Goal: Task Accomplishment & Management: Complete application form

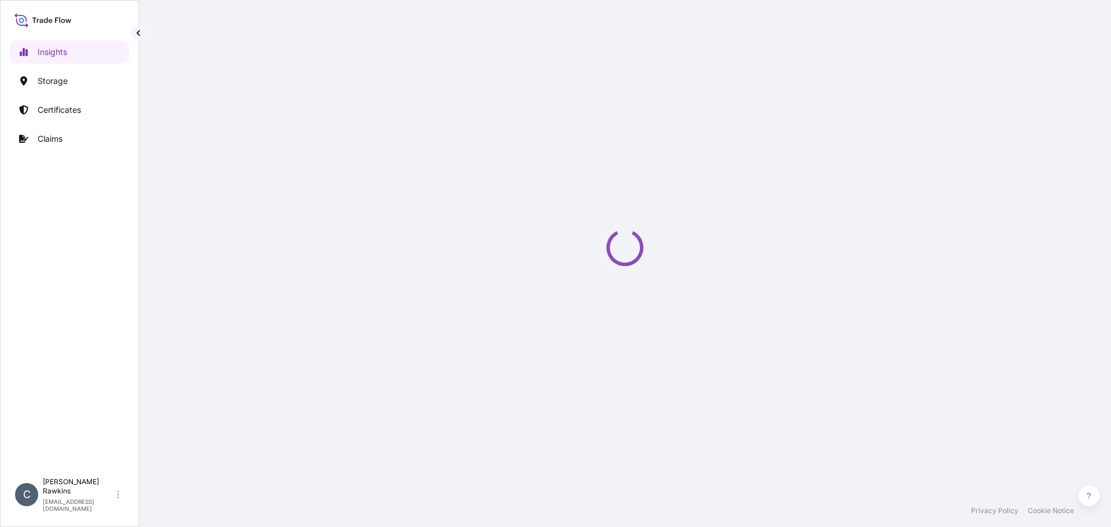
select select "2025"
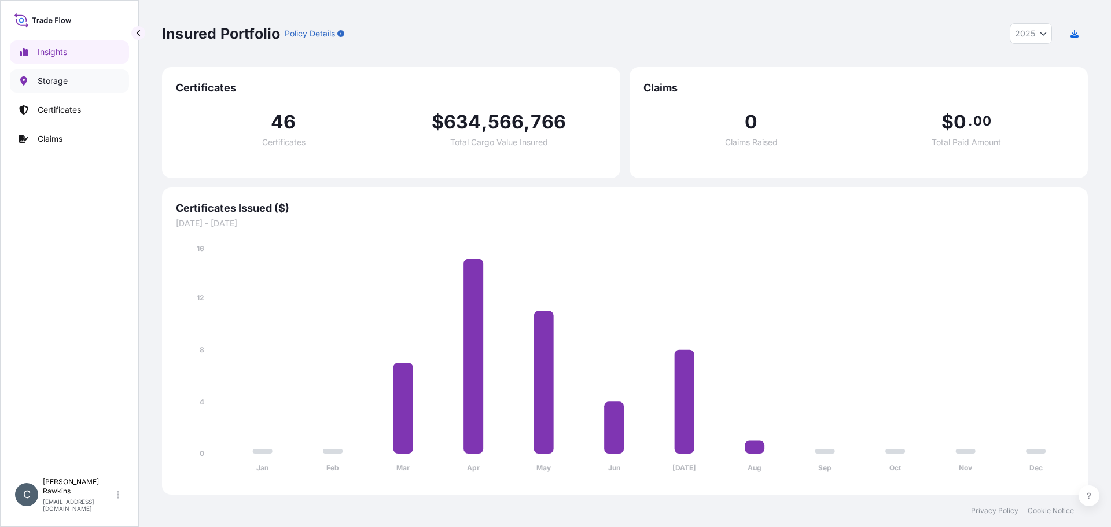
click at [38, 82] on p "Storage" at bounding box center [53, 81] width 30 height 12
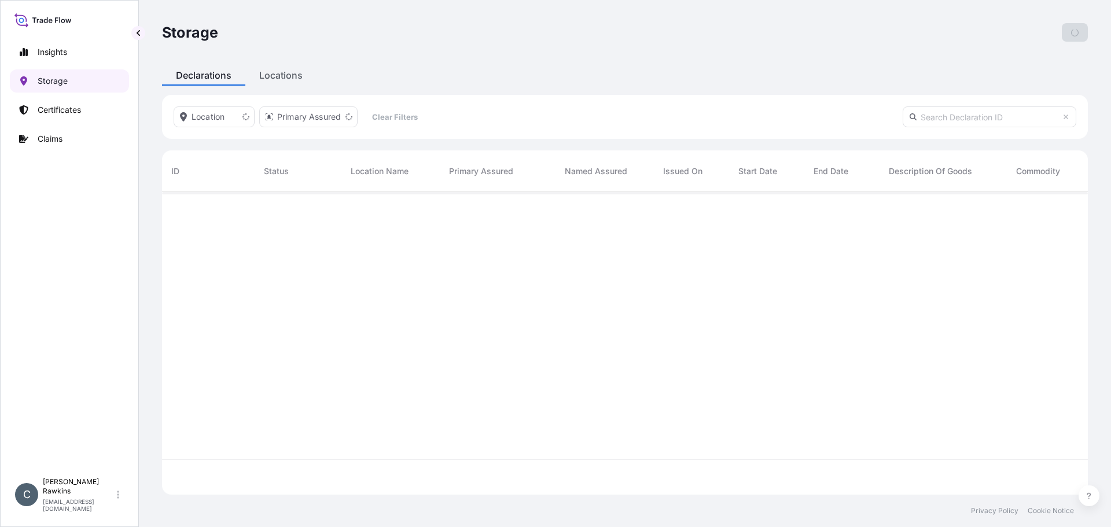
scroll to position [300, 917]
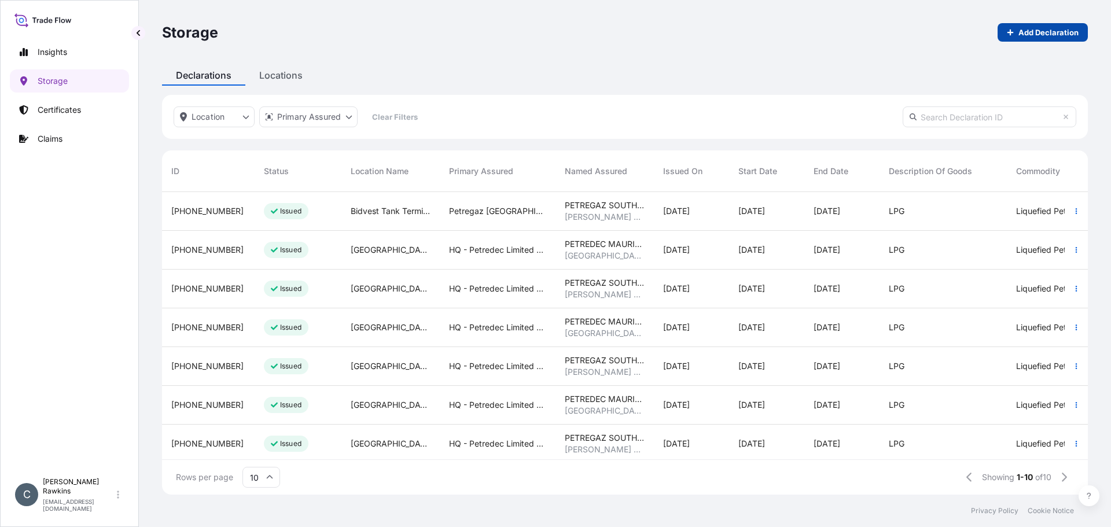
click at [1053, 32] on p "Add Declaration" at bounding box center [1048, 33] width 60 height 12
select select "USD"
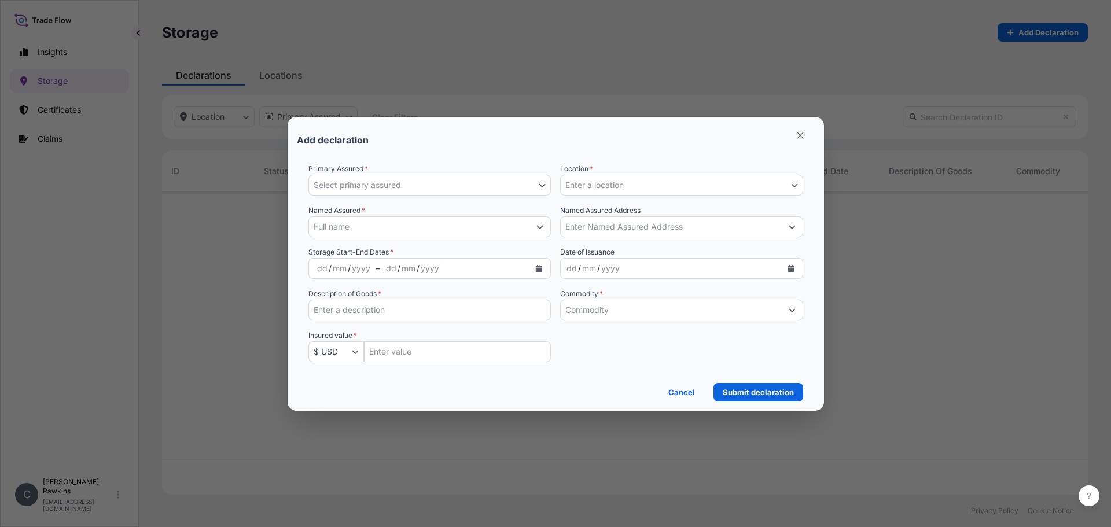
click at [416, 178] on button "Select primary assured" at bounding box center [429, 185] width 243 height 21
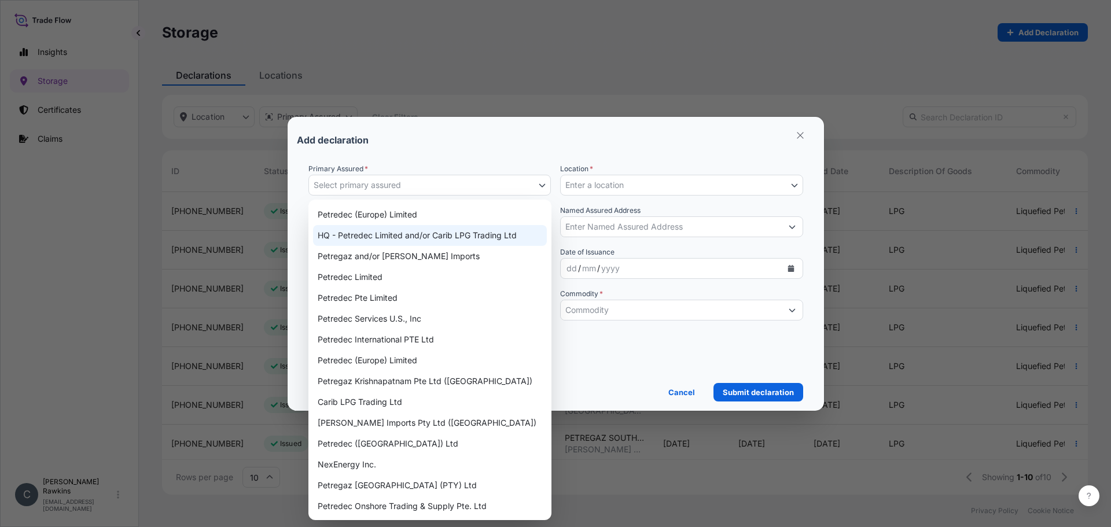
click at [403, 230] on div "HQ - Petredec Limited and/or Carib LPG Trading Ltd" at bounding box center [430, 235] width 234 height 21
select select "31831"
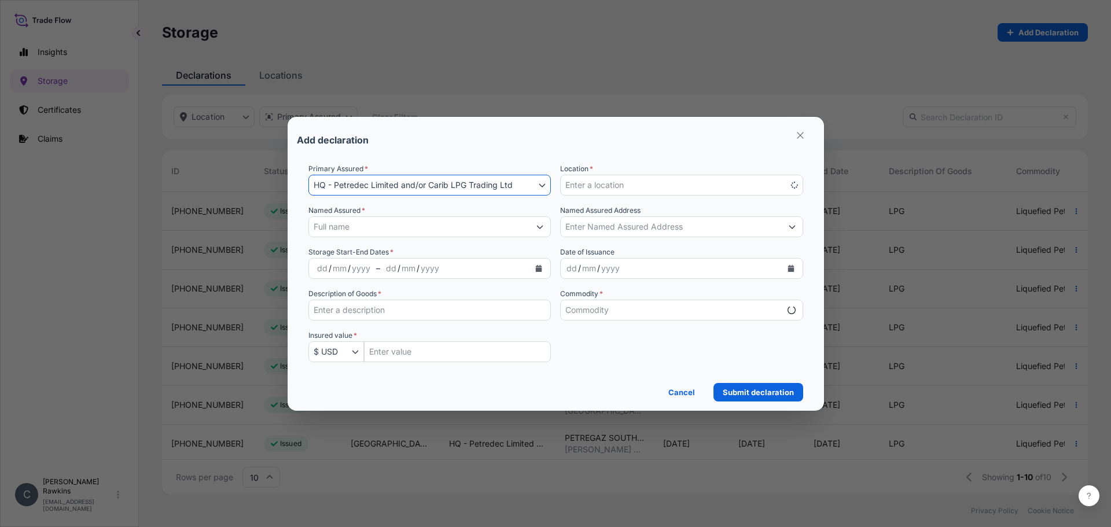
click at [636, 191] on button "Enter a location" at bounding box center [681, 185] width 243 height 21
select select "mt"
click at [636, 191] on button "Enter a location" at bounding box center [681, 185] width 243 height 21
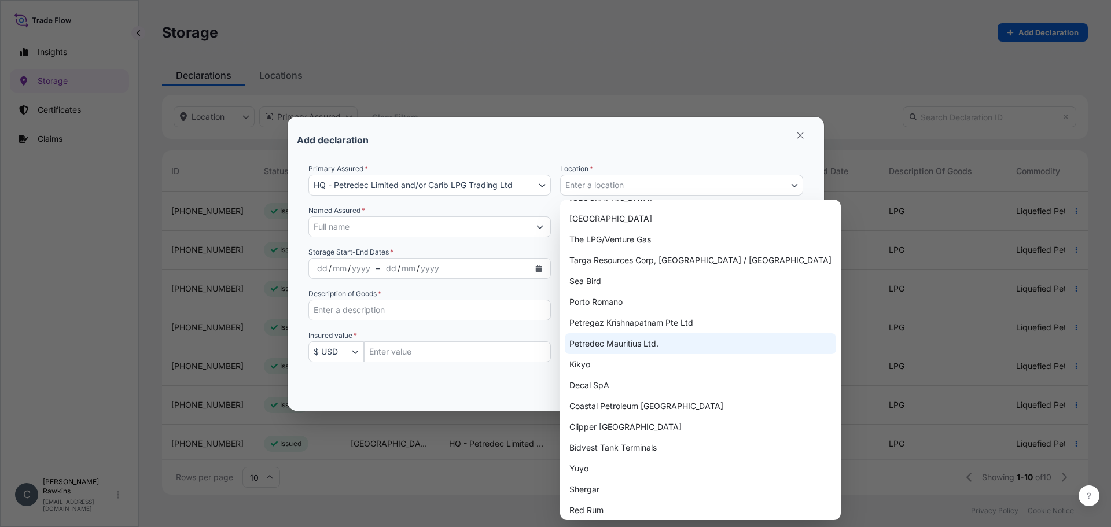
scroll to position [58, 0]
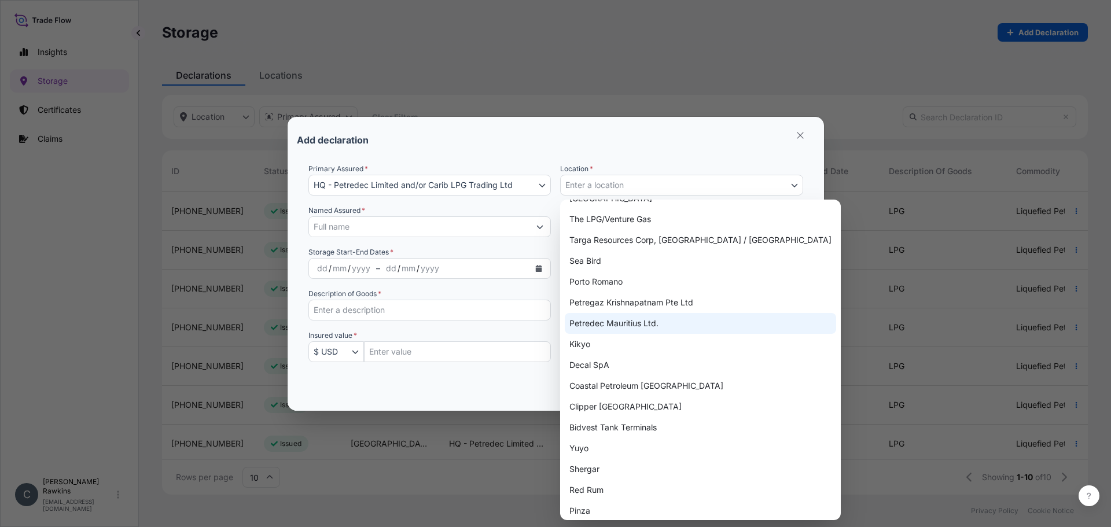
click at [639, 329] on div "Petredec Mauritius Ltd." at bounding box center [700, 323] width 271 height 21
select select "802"
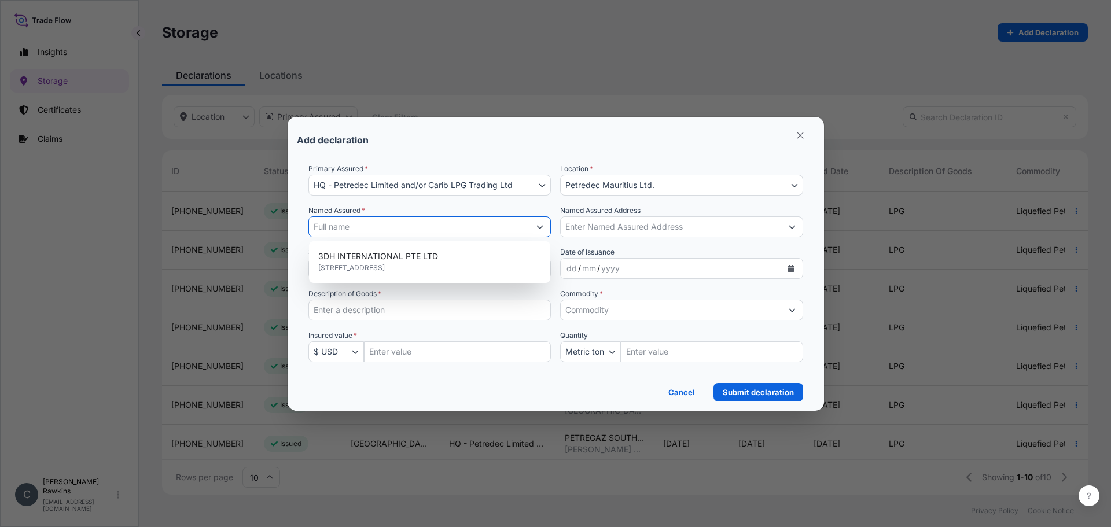
click at [448, 226] on input "Named Assured *" at bounding box center [419, 226] width 221 height 21
click at [416, 259] on span "PETREDEC MAURITIUS LTD" at bounding box center [371, 257] width 106 height 12
type input "PETREDEC MAURITIUS LTD"
type input "[GEOGRAPHIC_DATA], [GEOGRAPHIC_DATA]"
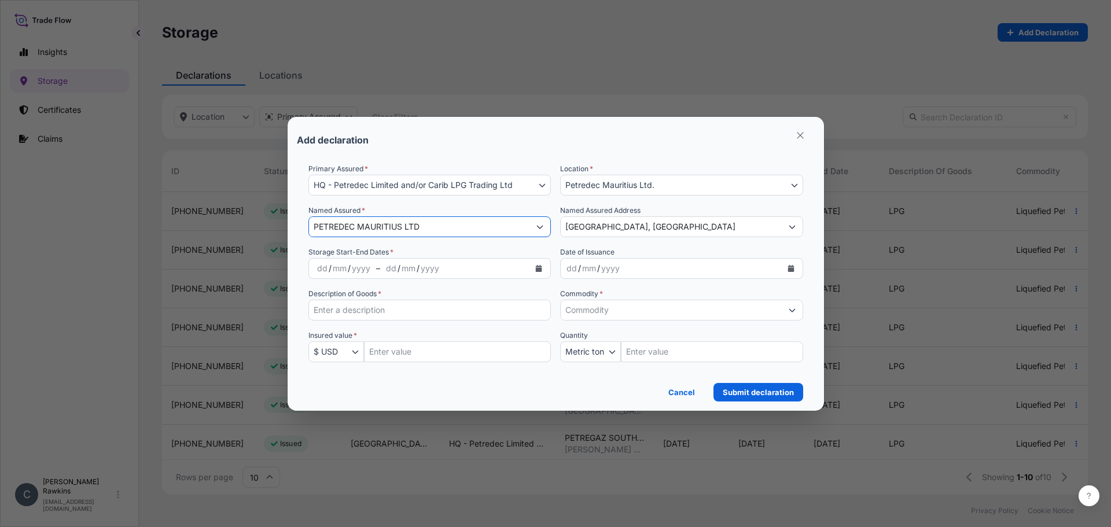
type input "PETREDEC MAURITIUS LTD"
click at [537, 270] on icon "Calendar" at bounding box center [539, 268] width 6 height 7
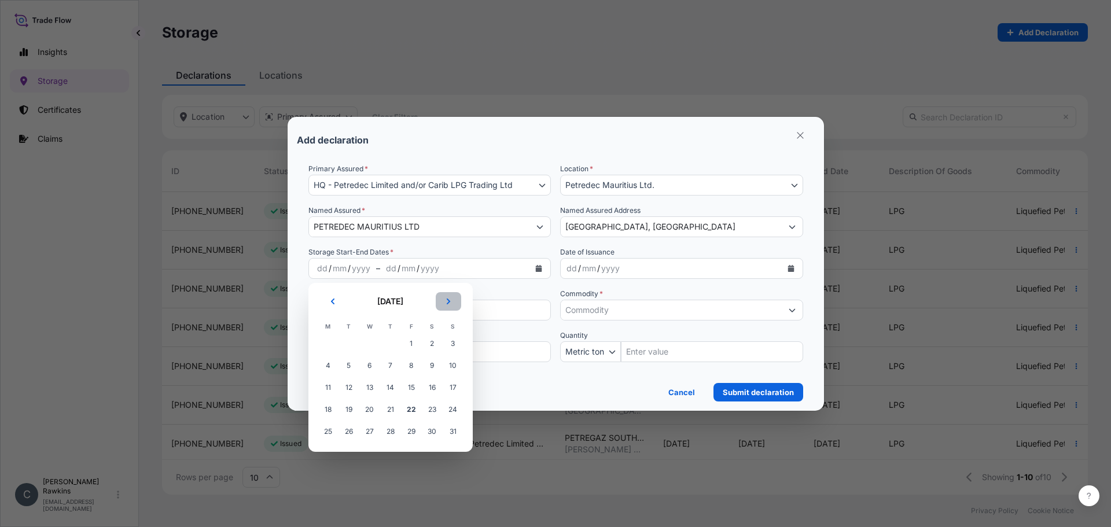
click at [454, 307] on button "Next" at bounding box center [448, 301] width 25 height 19
click at [323, 348] on span "1" at bounding box center [328, 343] width 21 height 21
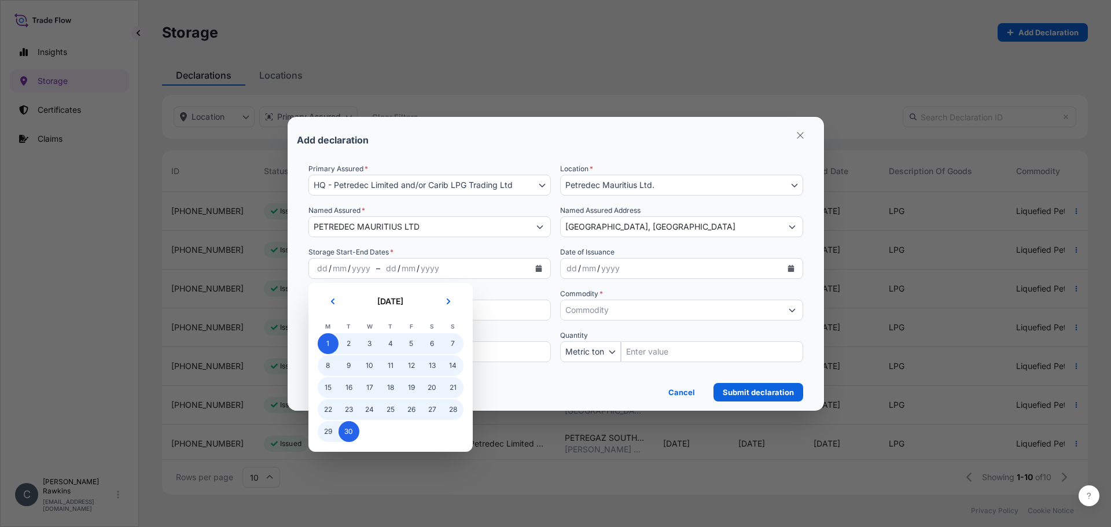
click at [351, 435] on span "30" at bounding box center [349, 431] width 21 height 21
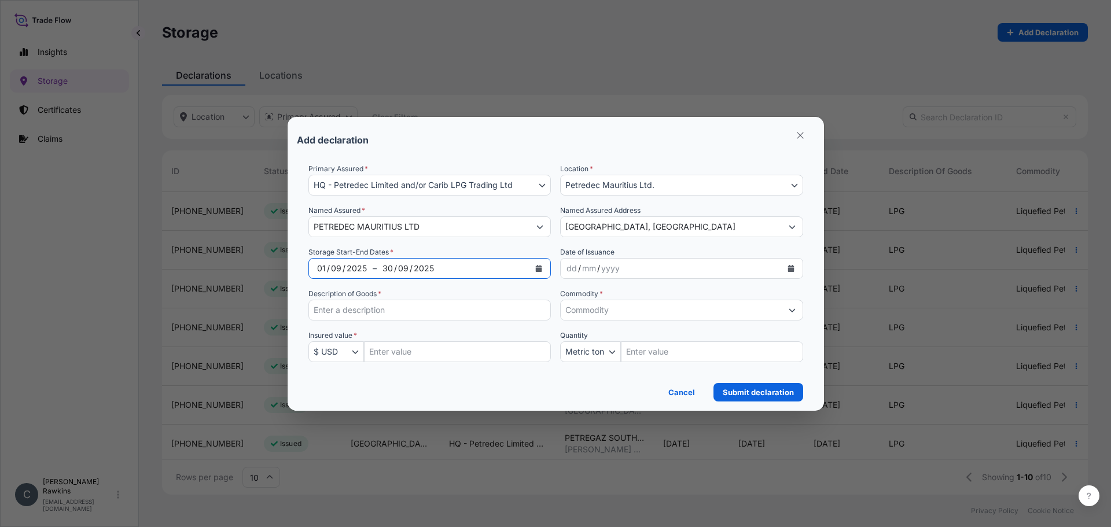
click at [422, 319] on input "Description of Goods *" at bounding box center [429, 310] width 243 height 21
type input "LPG"
click at [587, 312] on input "Commodity *" at bounding box center [671, 310] width 221 height 21
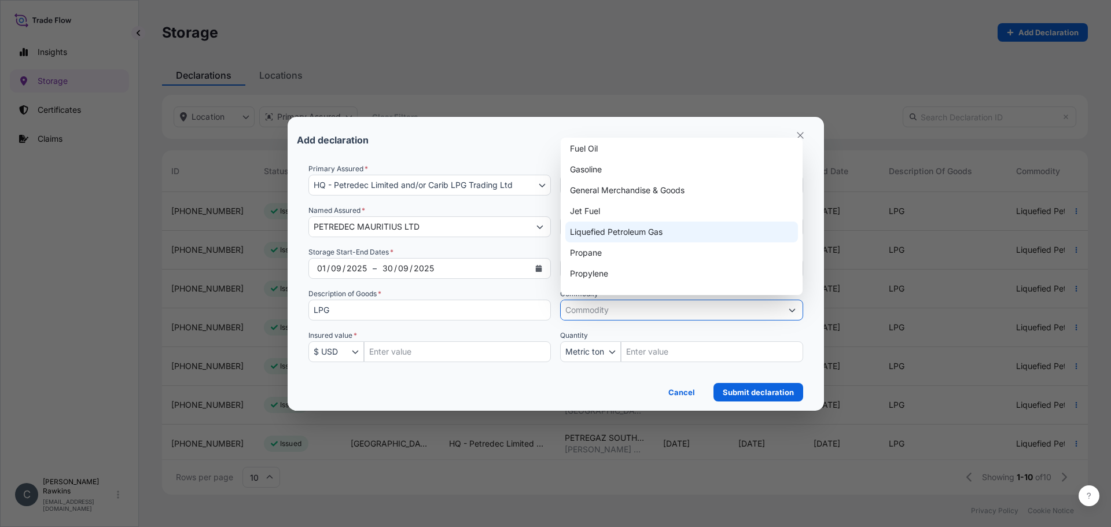
scroll to position [116, 0]
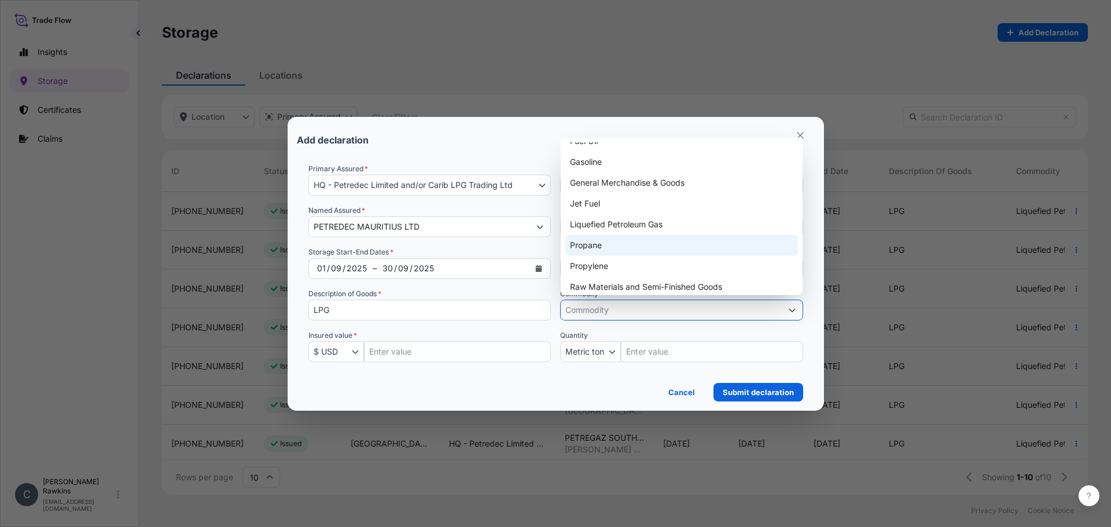
click at [602, 235] on div "Propane" at bounding box center [681, 245] width 233 height 21
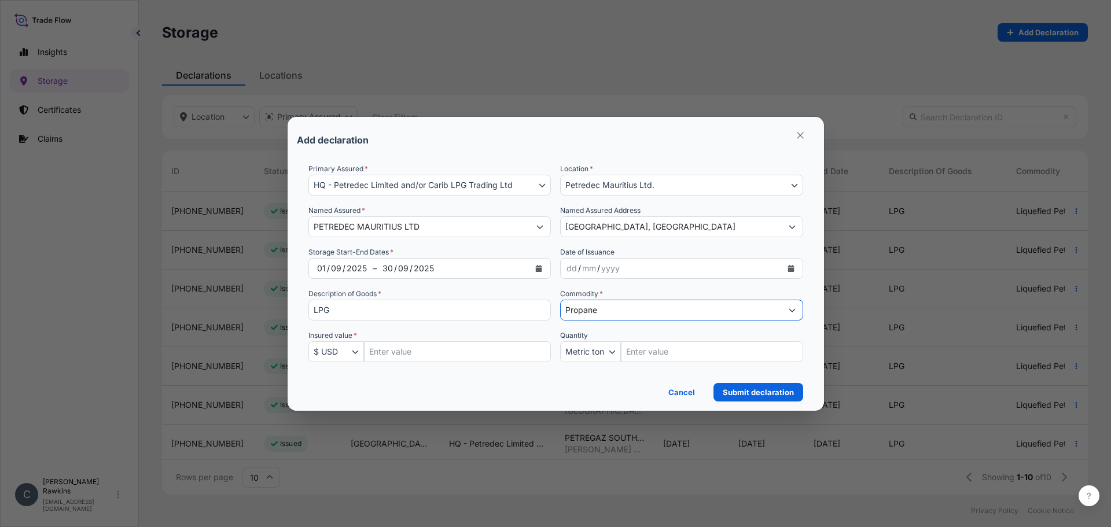
click at [599, 303] on input "Propane" at bounding box center [671, 310] width 221 height 21
click at [599, 309] on input "Propane" at bounding box center [671, 310] width 221 height 21
click at [794, 311] on icon "Show suggestions" at bounding box center [792, 310] width 7 height 7
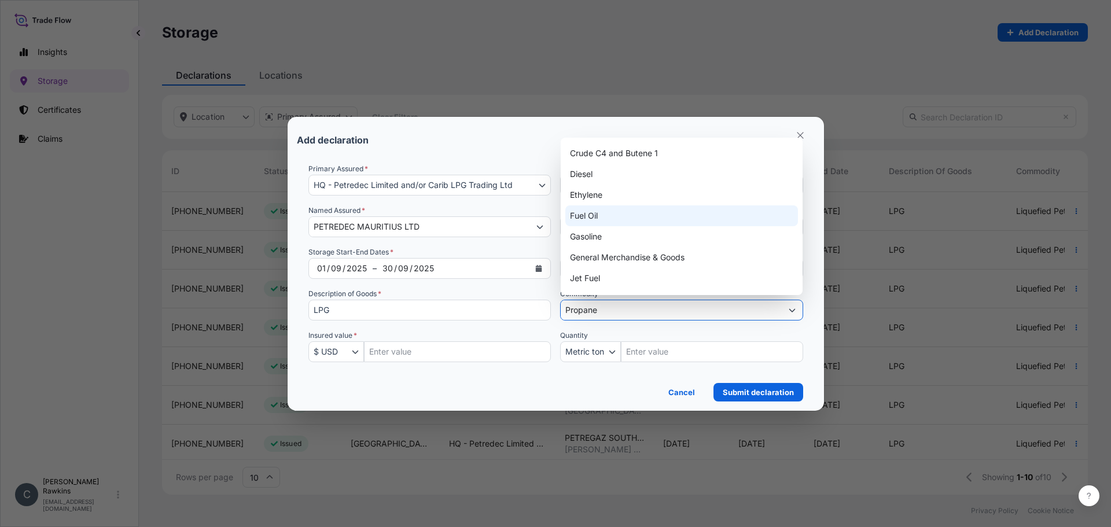
scroll to position [58, 0]
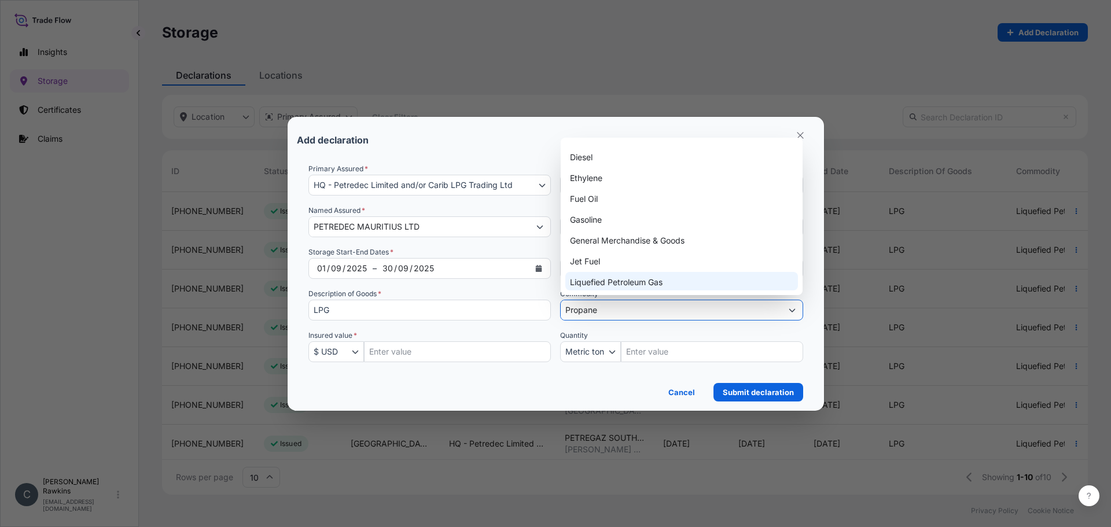
click at [624, 274] on div "Liquefied Petroleum Gas" at bounding box center [681, 282] width 233 height 21
type input "Liquefied Petroleum Gas"
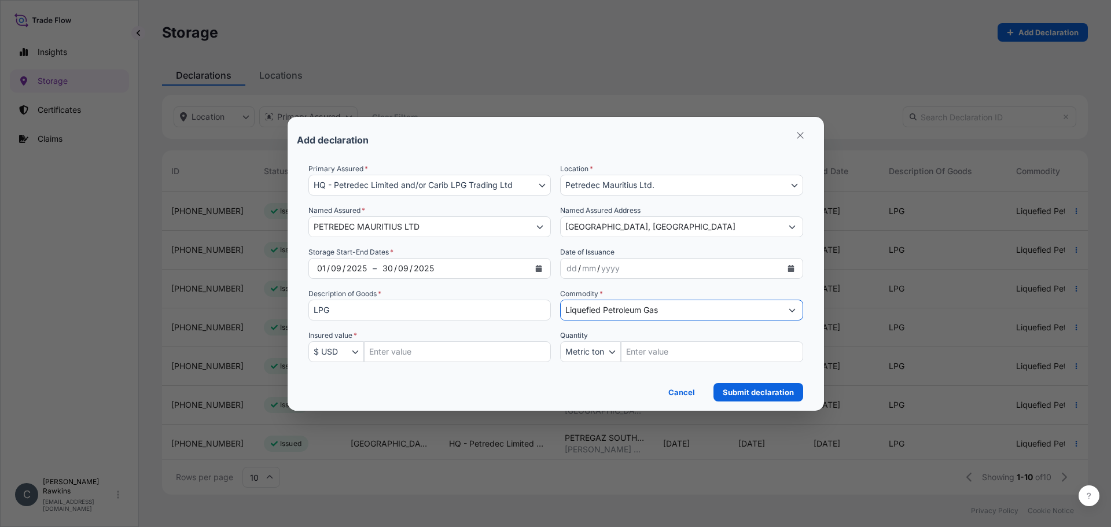
click at [427, 347] on input "Insured Value Amount" at bounding box center [457, 351] width 187 height 21
type input "1000000"
click at [620, 399] on div "Cancel Submit declaration" at bounding box center [555, 388] width 495 height 25
click at [759, 391] on p "Submit declaration" at bounding box center [758, 393] width 71 height 12
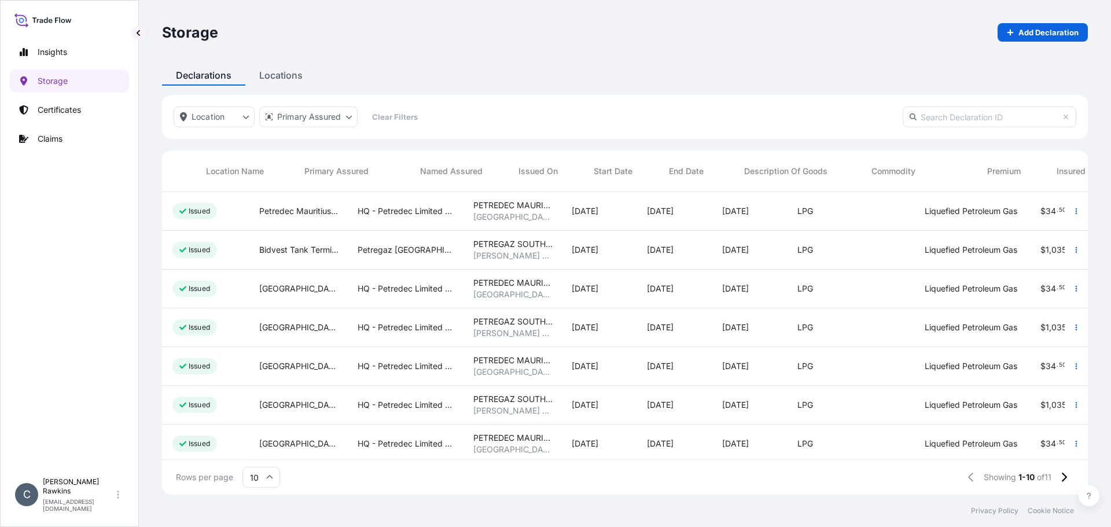
scroll to position [0, 229]
